Goal: Book appointment/travel/reservation

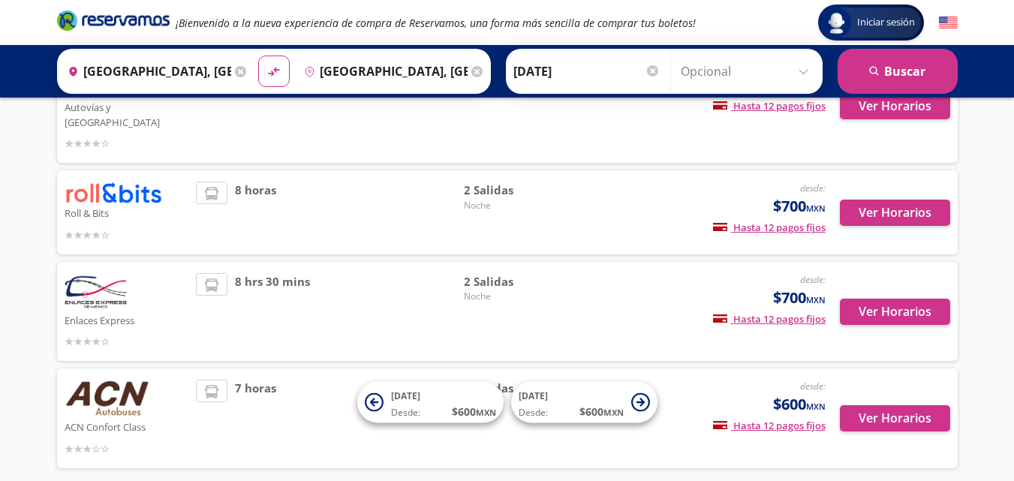
scroll to position [479, 0]
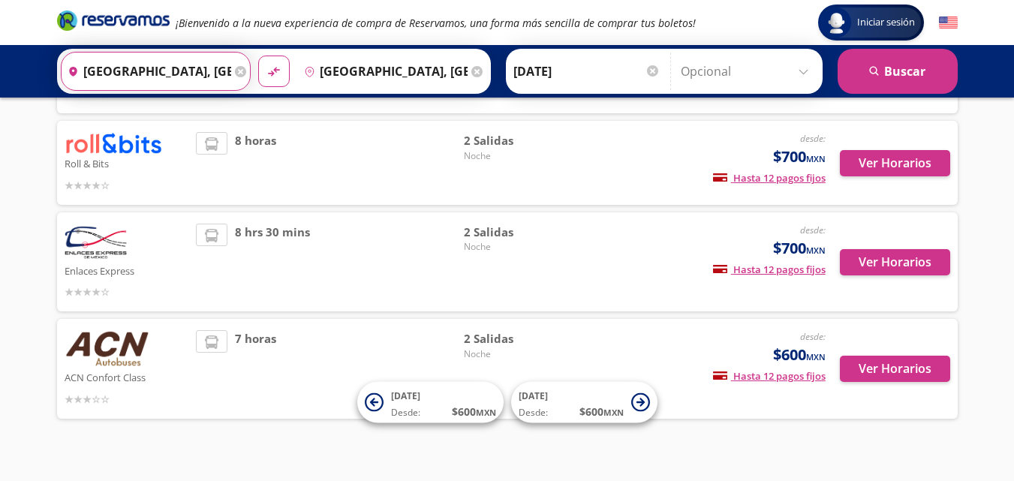
click at [140, 75] on input "[GEOGRAPHIC_DATA], [GEOGRAPHIC_DATA]" at bounding box center [147, 72] width 170 height 38
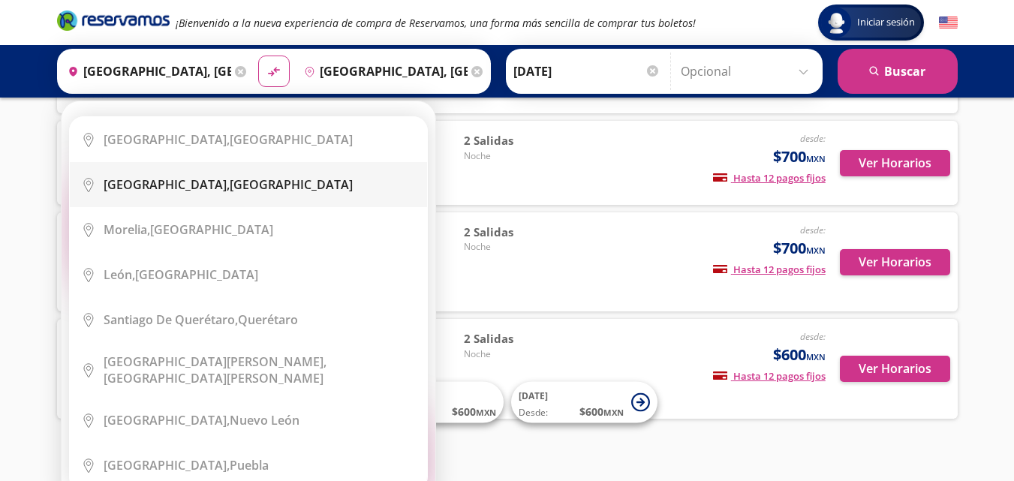
click at [195, 182] on div "[GEOGRAPHIC_DATA], [GEOGRAPHIC_DATA]" at bounding box center [228, 184] width 249 height 17
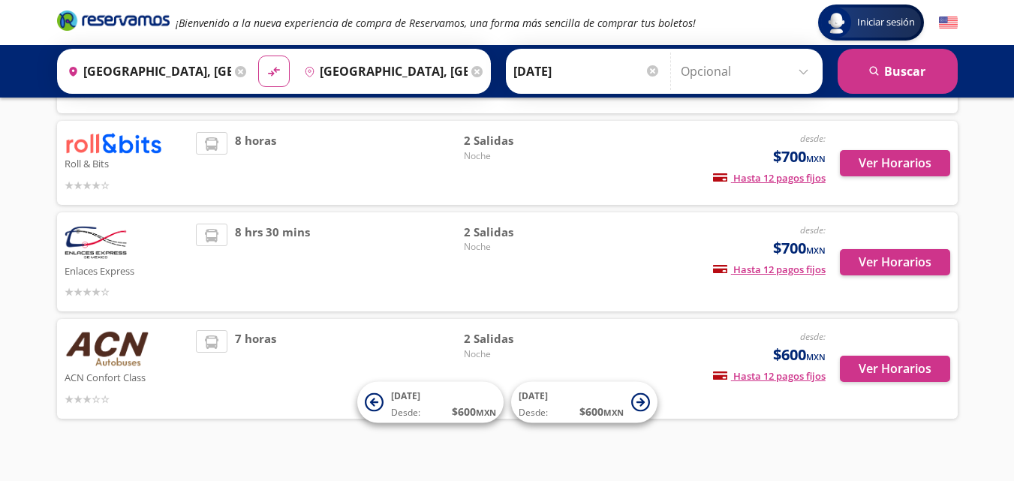
type input "[GEOGRAPHIC_DATA], [GEOGRAPHIC_DATA]"
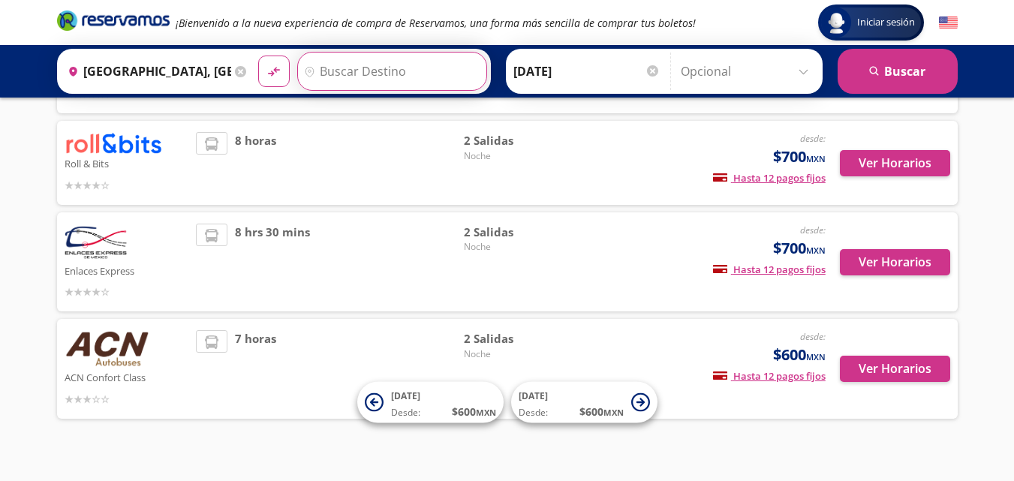
click at [363, 74] on input "Destino" at bounding box center [390, 72] width 185 height 38
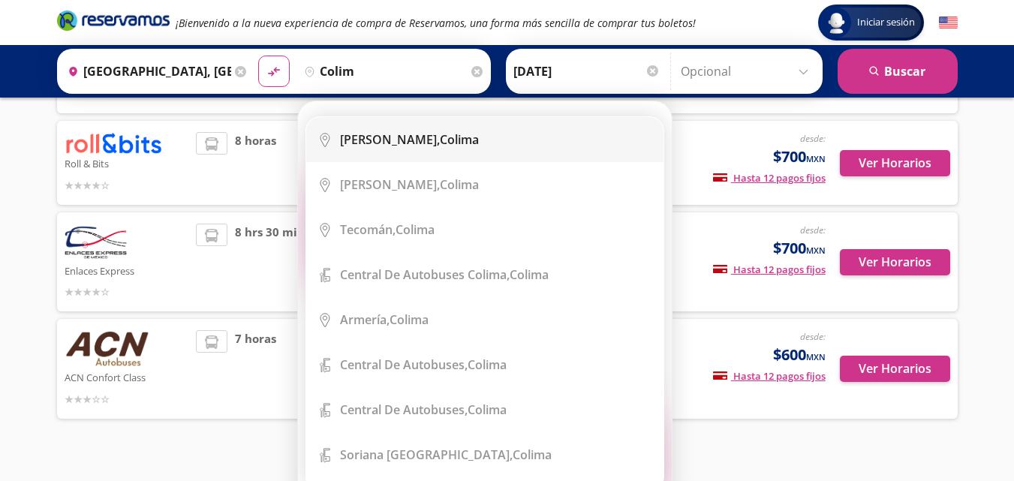
click at [580, 152] on li "City Icon Colima, [GEOGRAPHIC_DATA]" at bounding box center [484, 139] width 357 height 45
type input "Colima, Colima"
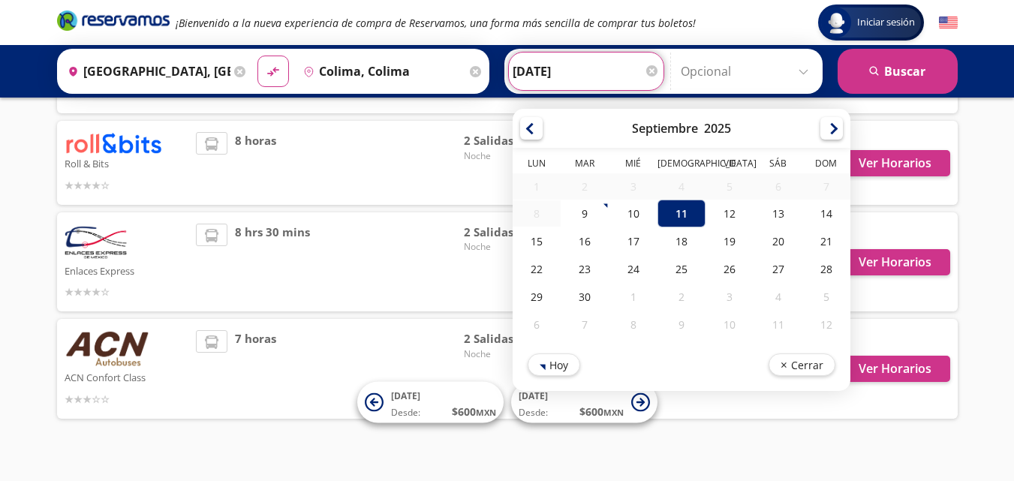
click at [561, 70] on input "[DATE]" at bounding box center [586, 72] width 147 height 38
click at [779, 238] on div "20" at bounding box center [778, 241] width 48 height 28
type input "[DATE]"
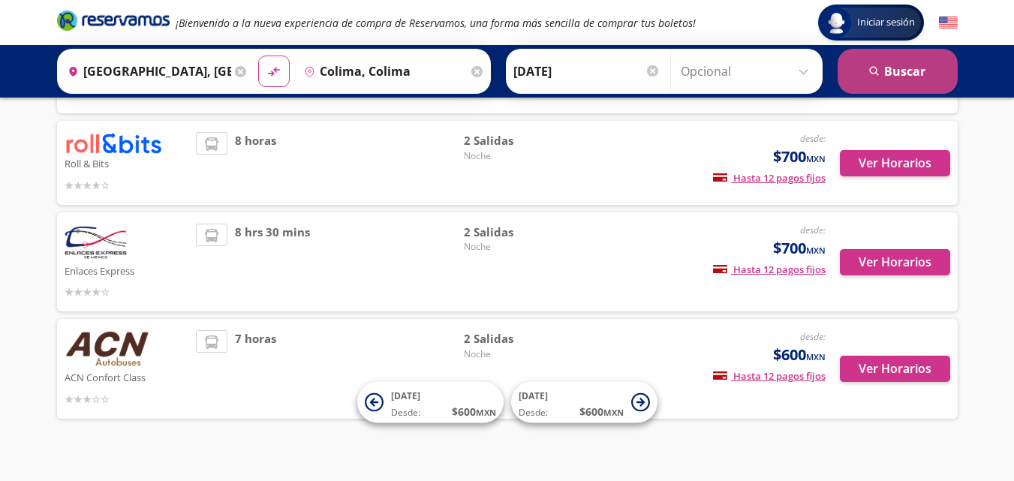
click at [854, 74] on button "search [GEOGRAPHIC_DATA]" at bounding box center [898, 71] width 120 height 45
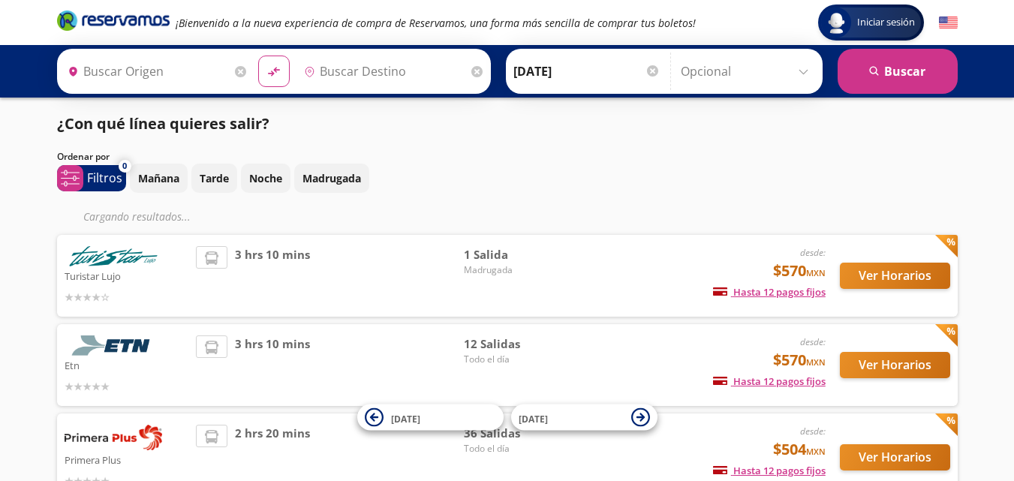
type input "[GEOGRAPHIC_DATA], [GEOGRAPHIC_DATA]"
type input "Colima, Colima"
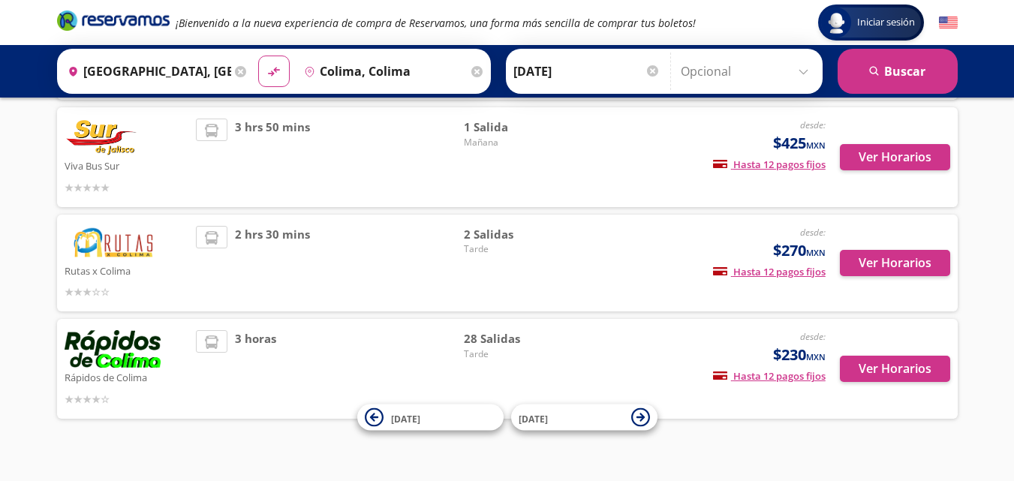
scroll to position [528, 0]
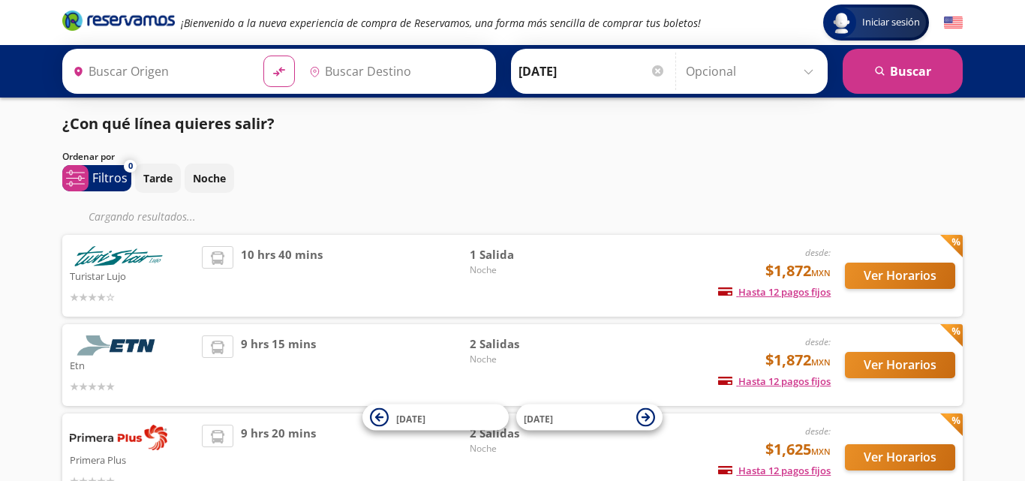
type input "[GEOGRAPHIC_DATA], [GEOGRAPHIC_DATA]"
type input "Colima, Colima"
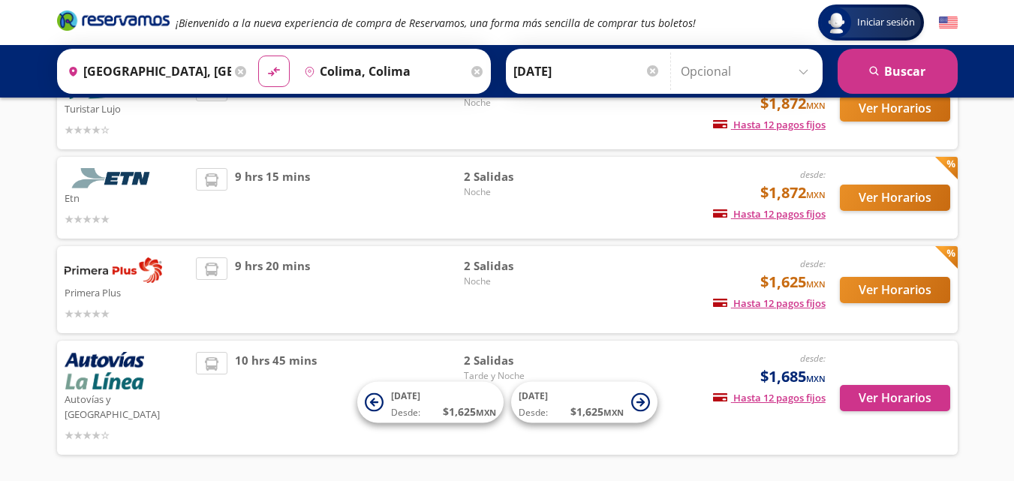
scroll to position [141, 0]
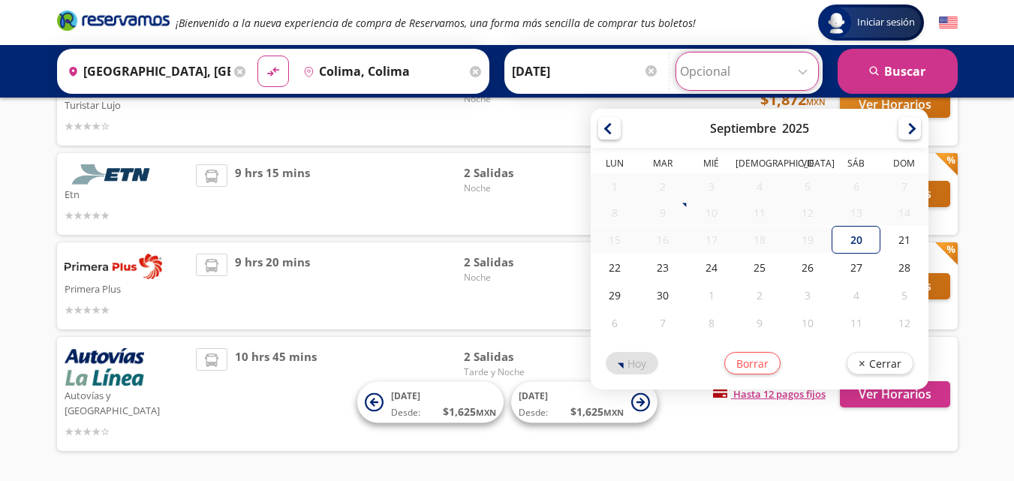
click at [737, 77] on input "Opcional" at bounding box center [747, 72] width 134 height 38
click at [753, 77] on input "Opcional" at bounding box center [747, 72] width 134 height 38
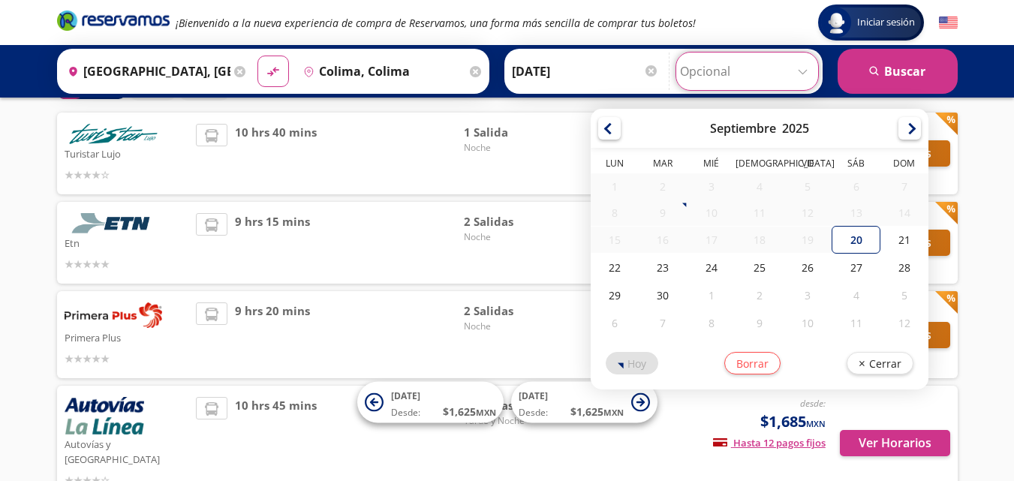
scroll to position [92, 0]
click at [509, 360] on div "2 Salidas Noche" at bounding box center [516, 335] width 105 height 65
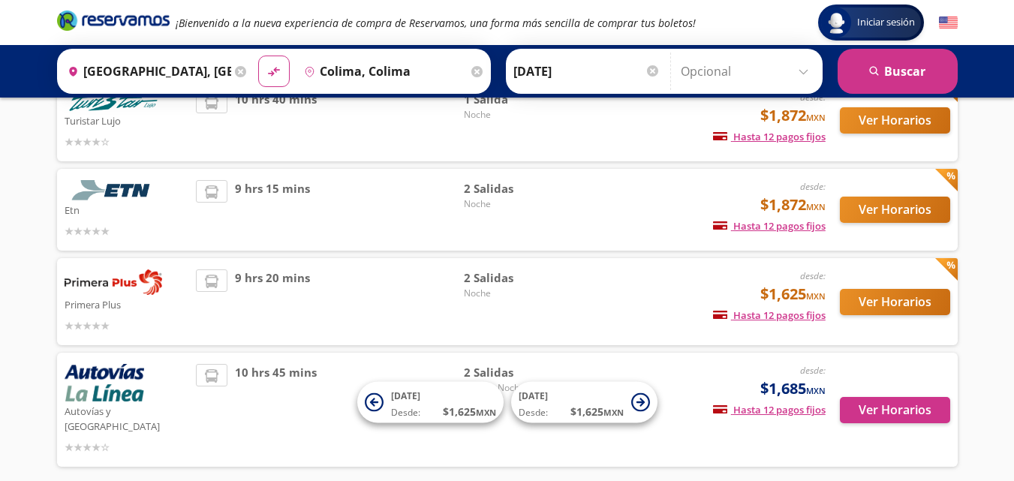
scroll to position [126, 0]
